Goal: Information Seeking & Learning: Understand process/instructions

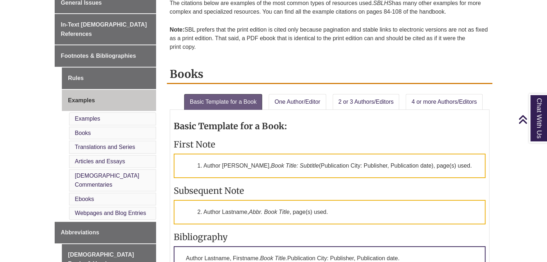
scroll to position [234, 0]
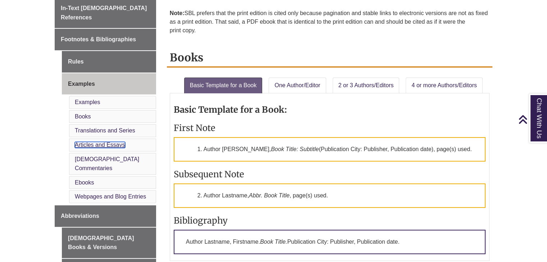
click at [98, 142] on link "Articles and Essays" at bounding box center [100, 145] width 50 height 6
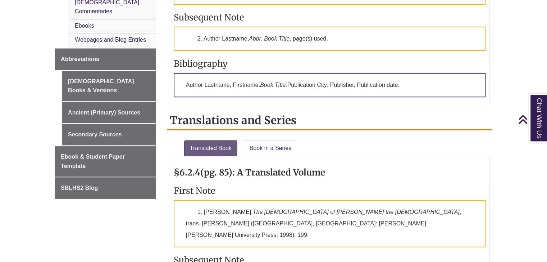
scroll to position [403, 0]
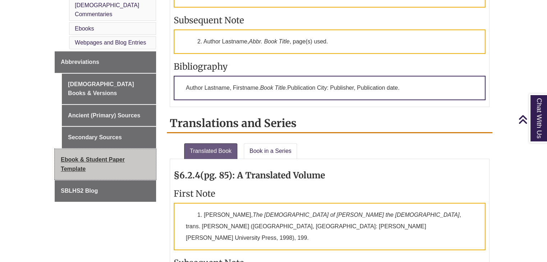
click at [98, 157] on span "Ebook & Student Paper Template" at bounding box center [93, 164] width 64 height 15
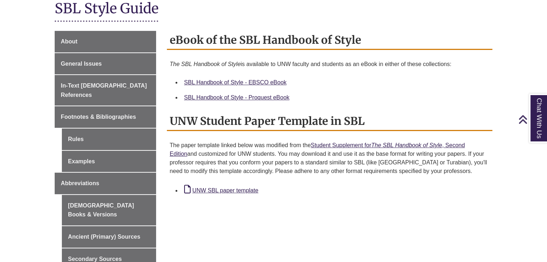
scroll to position [172, 0]
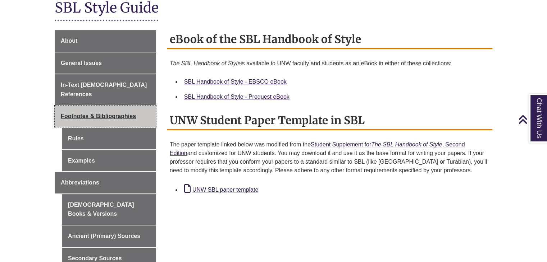
click at [96, 113] on span "Footnotes & Bibliographies" at bounding box center [98, 116] width 75 height 6
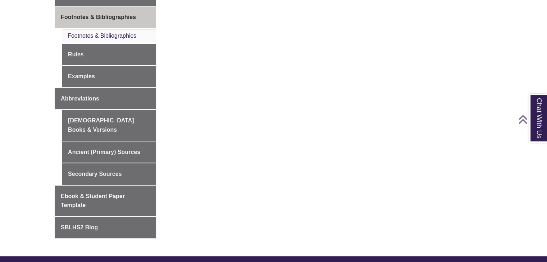
scroll to position [272, 0]
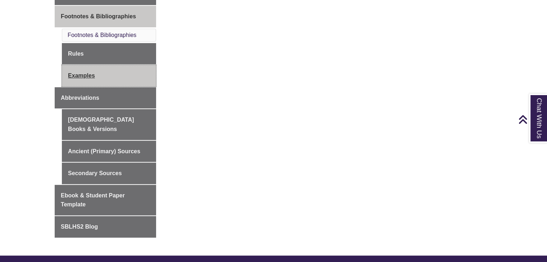
click at [88, 65] on link "Examples" at bounding box center [109, 76] width 94 height 22
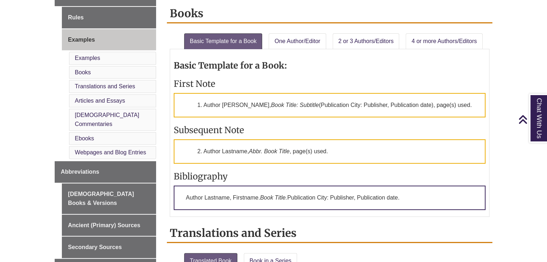
scroll to position [292, 0]
